Goal: Task Accomplishment & Management: Use online tool/utility

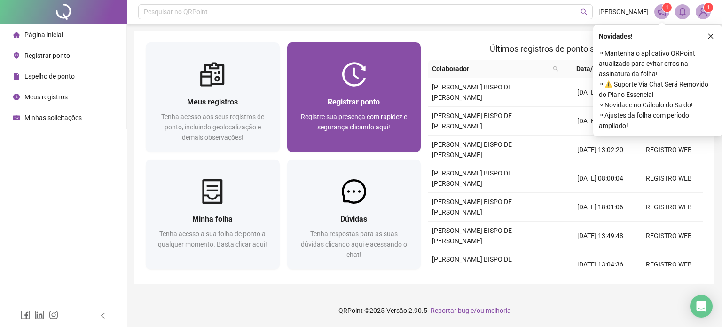
click at [337, 115] on span "Registre sua presença com rapidez e segurança clicando aqui!" at bounding box center [354, 122] width 106 height 18
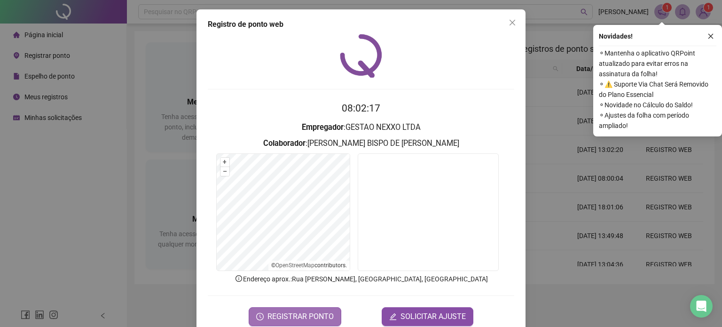
click at [317, 311] on span "REGISTRAR PONTO" at bounding box center [301, 316] width 66 height 11
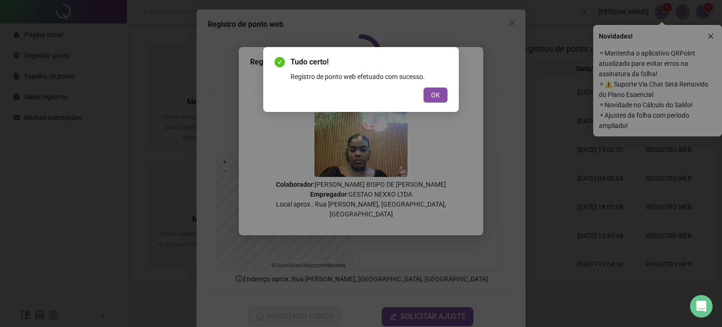
click at [448, 99] on div "Tudo certo! Registro de ponto web efetuado com sucesso. OK" at bounding box center [361, 79] width 196 height 65
click at [446, 106] on div "Tudo certo! Registro de ponto web efetuado com sucesso. OK" at bounding box center [361, 79] width 196 height 65
click at [436, 92] on span "OK" at bounding box center [435, 95] width 9 height 10
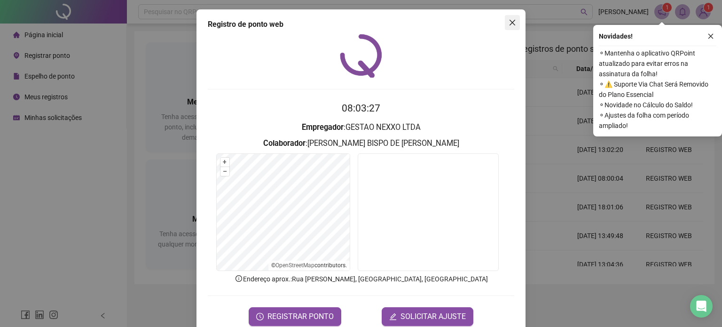
click at [509, 19] on icon "close" at bounding box center [513, 23] width 8 height 8
